Goal: Obtain resource: Obtain resource

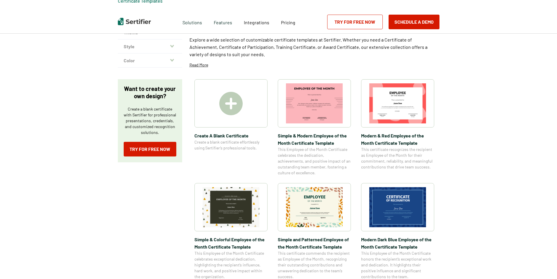
scroll to position [58, 0]
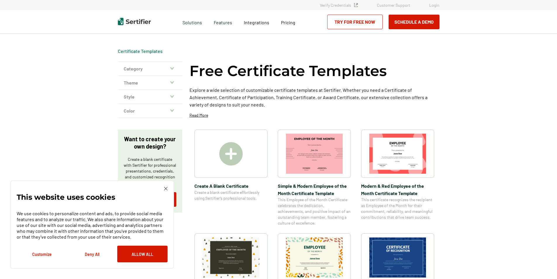
click at [173, 68] on icon "button" at bounding box center [172, 68] width 4 height 3
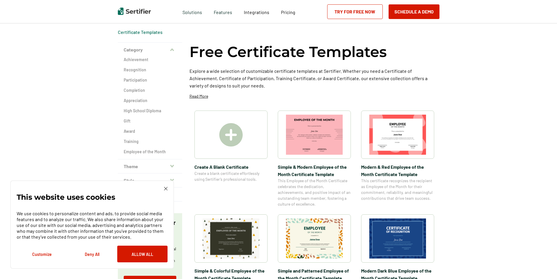
scroll to position [29, 0]
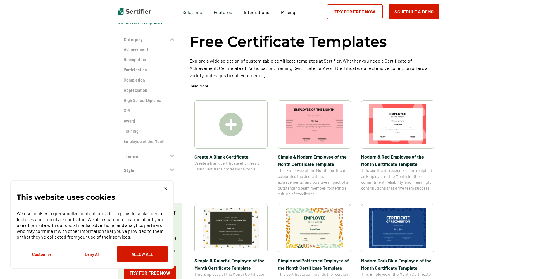
click at [174, 156] on icon "button" at bounding box center [172, 155] width 4 height 3
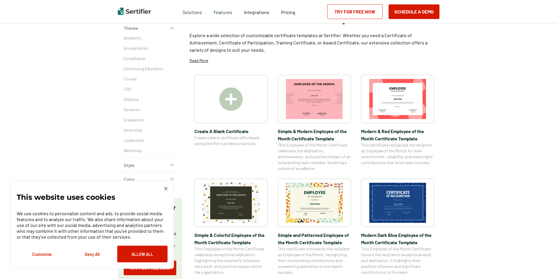
scroll to position [88, 0]
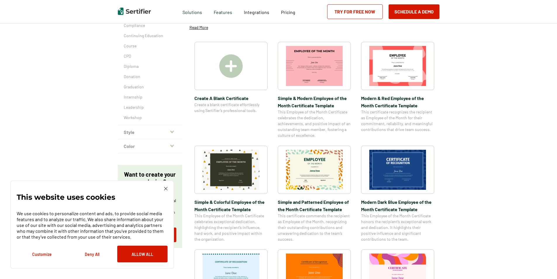
click at [173, 132] on icon "button" at bounding box center [172, 131] width 4 height 3
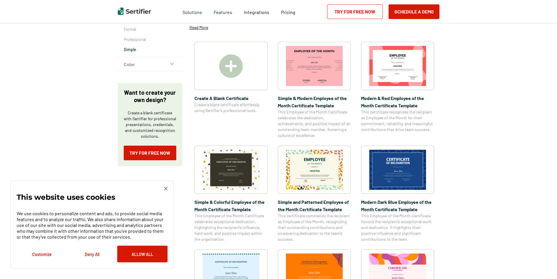
click at [133, 51] on p "Simple" at bounding box center [150, 50] width 53 height 6
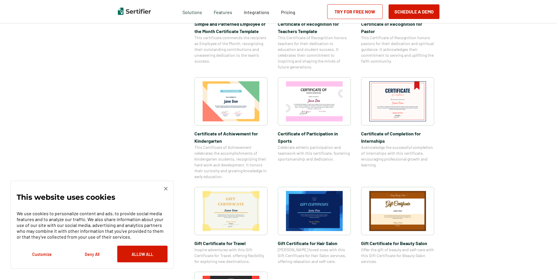
scroll to position [322, 0]
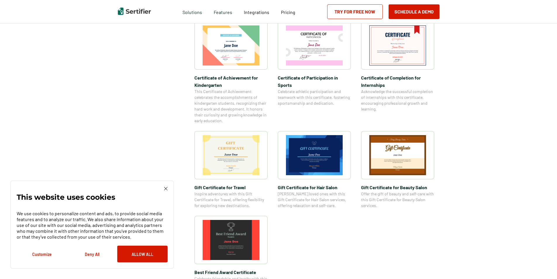
click at [404, 165] on img at bounding box center [397, 155] width 57 height 40
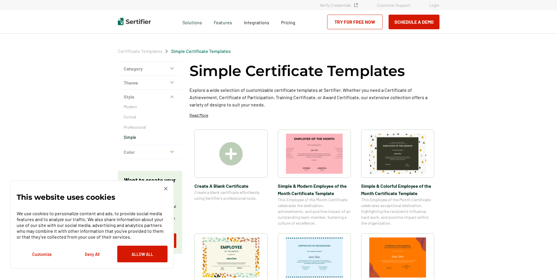
scroll to position [88, 0]
